Goal: Task Accomplishment & Management: Use online tool/utility

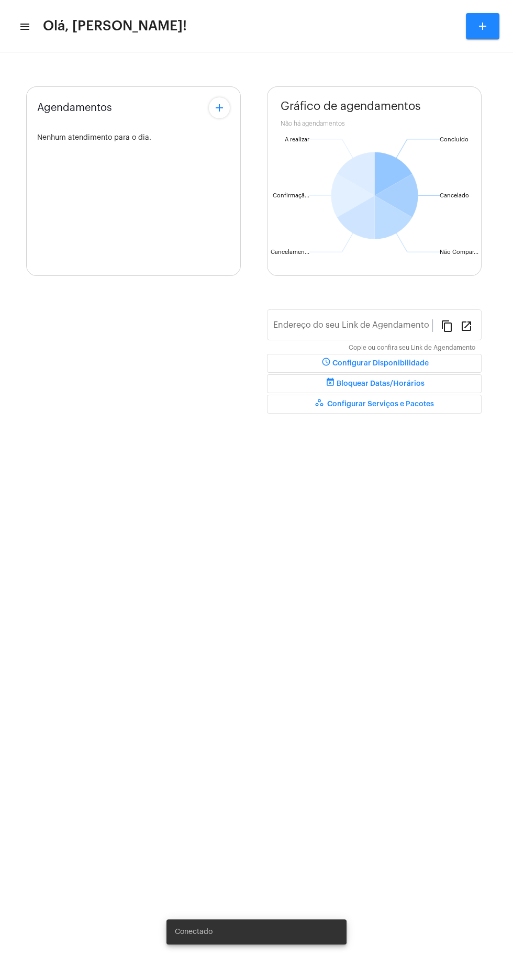
type input "[URL][DOMAIN_NAME][PERSON_NAME]"
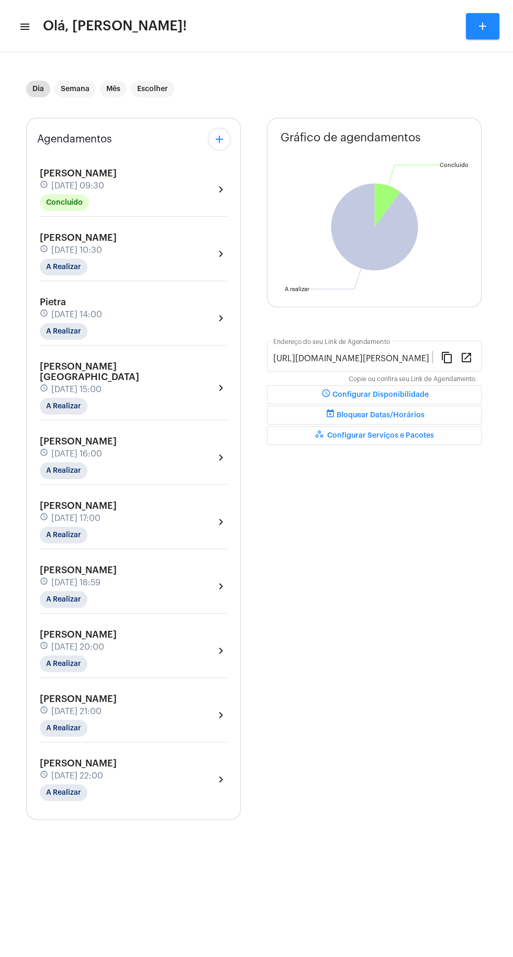
click at [27, 32] on mat-icon "menu" at bounding box center [24, 26] width 10 height 13
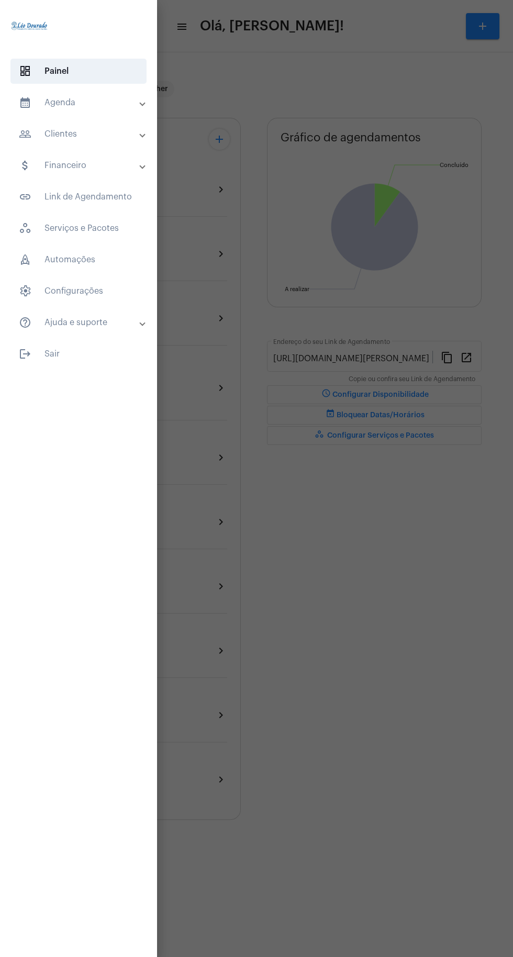
click at [85, 108] on mat-panel-title "calendar_month_outlined Agenda" at bounding box center [79, 102] width 121 height 13
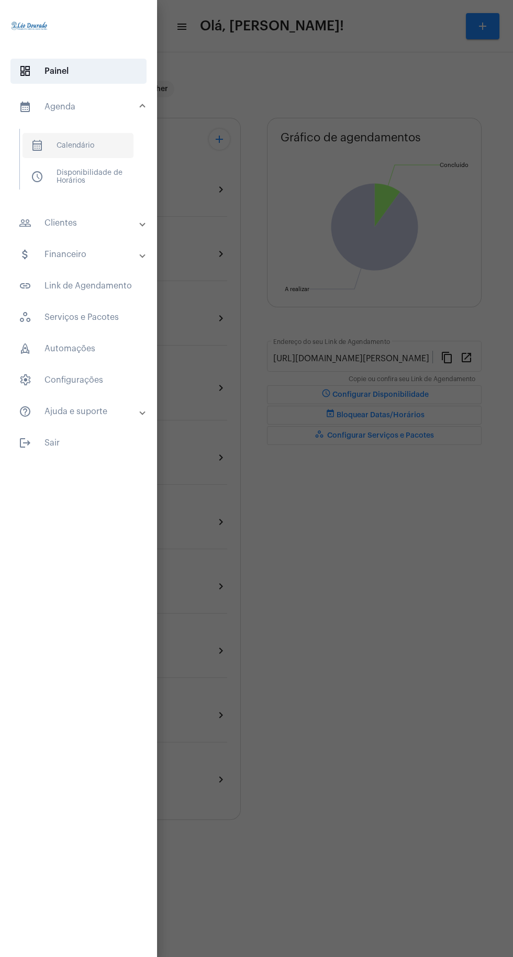
click at [88, 152] on span "calendar_month_outlined Calendário" at bounding box center [78, 145] width 111 height 25
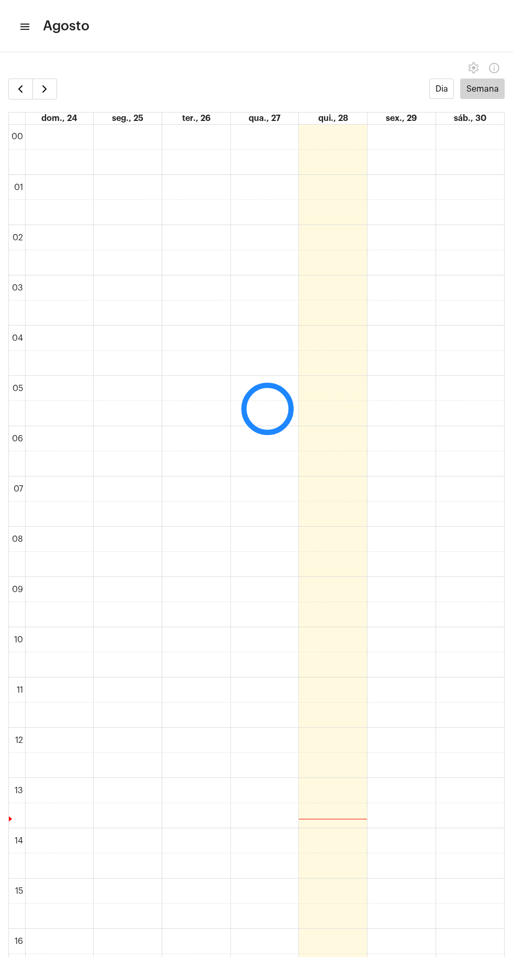
scroll to position [302, 0]
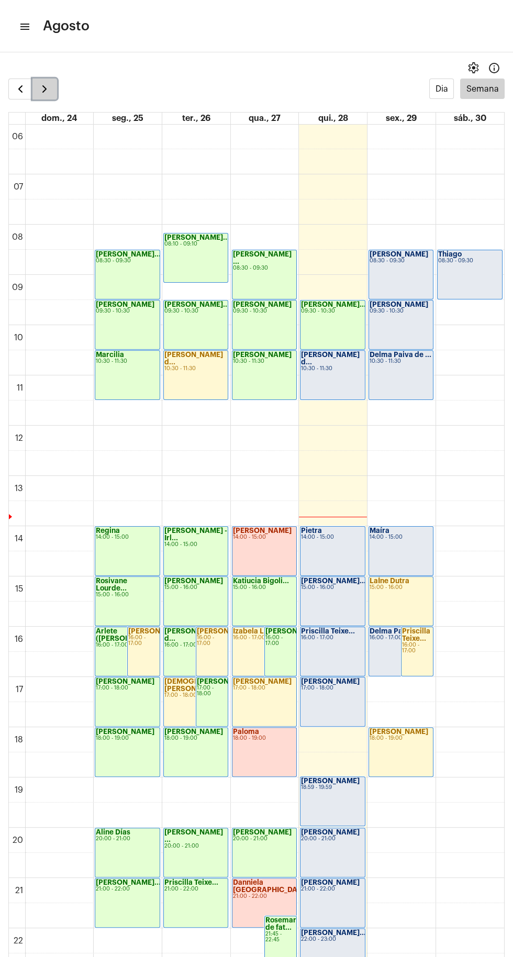
click at [44, 88] on span "button" at bounding box center [44, 89] width 13 height 13
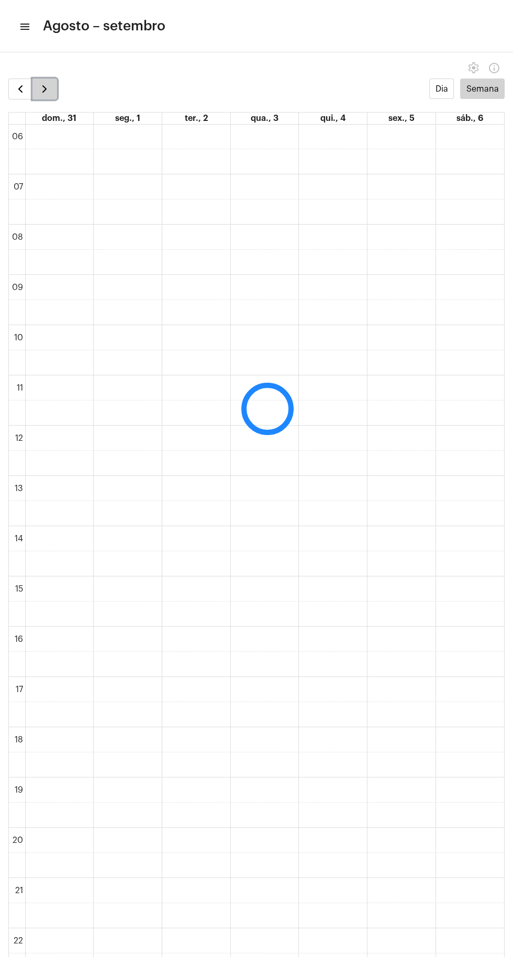
scroll to position [303, 0]
